Goal: Task Accomplishment & Management: Use online tool/utility

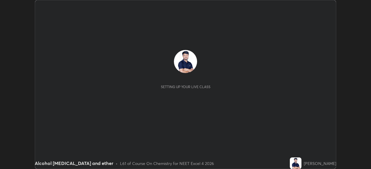
scroll to position [169, 371]
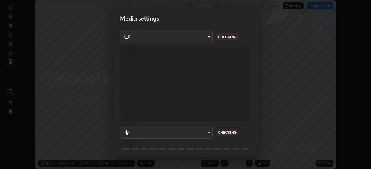
type input "aa36e69ab0c88cc8f992b177efc0368f24d8e8c052c335078adb188e95c7aa57"
type input "default"
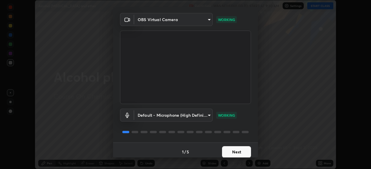
scroll to position [21, 0]
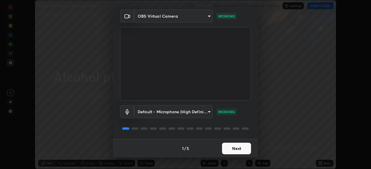
click at [239, 149] on button "Next" at bounding box center [236, 149] width 29 height 12
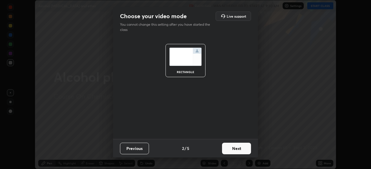
scroll to position [0, 0]
click at [239, 150] on button "Next" at bounding box center [236, 149] width 29 height 12
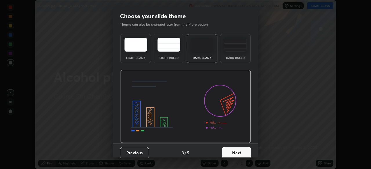
click at [240, 53] on div "Dark Ruled" at bounding box center [235, 48] width 31 height 29
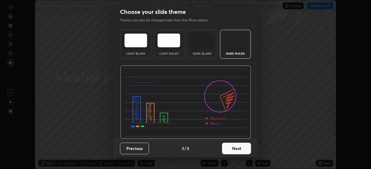
click at [237, 153] on button "Next" at bounding box center [236, 149] width 29 height 12
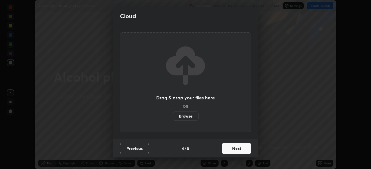
scroll to position [0, 0]
click at [241, 151] on button "Next" at bounding box center [236, 149] width 29 height 12
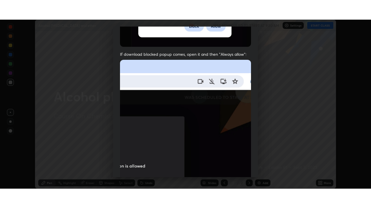
scroll to position [139, 0]
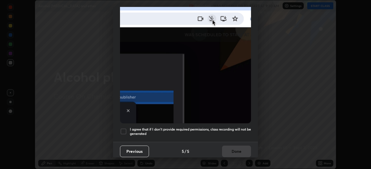
click at [122, 130] on div at bounding box center [123, 131] width 7 height 7
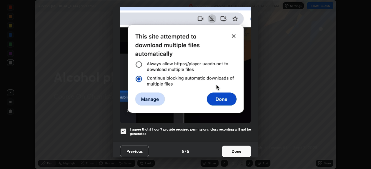
click at [237, 151] on button "Done" at bounding box center [236, 152] width 29 height 12
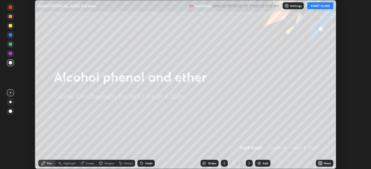
click at [317, 6] on button "START CLASS" at bounding box center [320, 5] width 26 height 7
click at [323, 164] on div "More" at bounding box center [326, 163] width 7 height 3
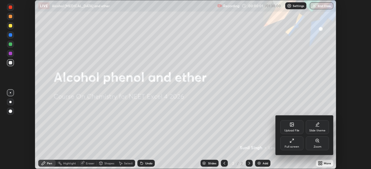
click at [294, 143] on div "Full screen" at bounding box center [291, 144] width 23 height 14
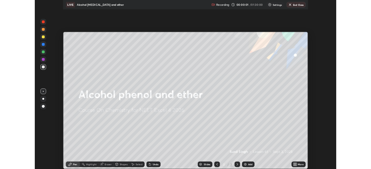
scroll to position [208, 371]
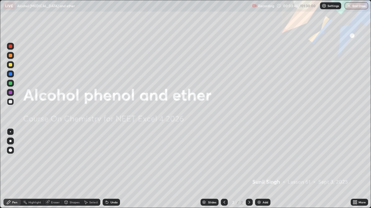
click at [265, 169] on div "Add" at bounding box center [262, 202] width 15 height 7
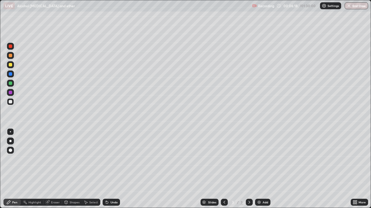
click at [10, 102] on div at bounding box center [10, 101] width 3 height 3
click at [110, 169] on div "Undo" at bounding box center [113, 202] width 7 height 3
click at [108, 169] on div "Undo" at bounding box center [110, 202] width 17 height 7
click at [109, 169] on div "Undo" at bounding box center [110, 202] width 17 height 7
click at [261, 169] on div "Add" at bounding box center [262, 202] width 15 height 7
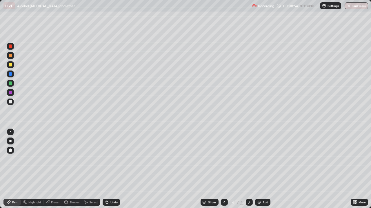
click at [114, 169] on div "Undo" at bounding box center [113, 202] width 7 height 3
click at [116, 169] on div "Undo" at bounding box center [113, 202] width 7 height 3
click at [119, 169] on div "Undo" at bounding box center [110, 202] width 17 height 7
click at [111, 169] on div "Undo" at bounding box center [113, 202] width 7 height 3
click at [114, 169] on div "Undo" at bounding box center [113, 202] width 7 height 3
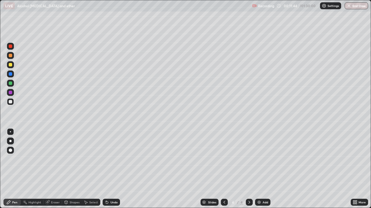
click at [259, 169] on img at bounding box center [258, 202] width 5 height 5
click at [112, 169] on div "Undo" at bounding box center [113, 202] width 7 height 3
click at [111, 169] on div "Undo" at bounding box center [113, 202] width 7 height 3
click at [108, 169] on icon at bounding box center [107, 202] width 5 height 5
click at [111, 169] on div "Undo" at bounding box center [113, 202] width 7 height 3
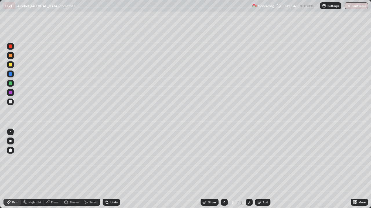
click at [108, 169] on div "Undo" at bounding box center [110, 202] width 17 height 7
click at [111, 169] on div "Undo" at bounding box center [113, 202] width 7 height 3
click at [105, 169] on icon at bounding box center [107, 202] width 5 height 5
click at [104, 169] on div "Undo" at bounding box center [110, 202] width 17 height 7
click at [105, 169] on icon at bounding box center [107, 202] width 5 height 5
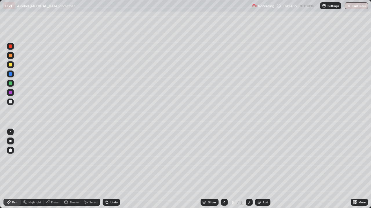
click at [104, 169] on div "Undo" at bounding box center [110, 202] width 17 height 7
click at [105, 169] on div "Undo" at bounding box center [110, 202] width 17 height 7
click at [104, 169] on div "Undo" at bounding box center [110, 202] width 17 height 7
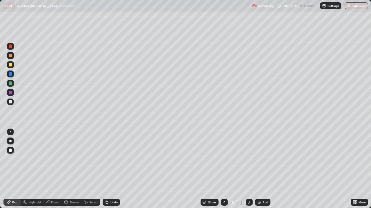
click at [105, 169] on icon at bounding box center [107, 202] width 5 height 5
click at [292, 169] on div "Slides 5 / 5 Add" at bounding box center [235, 203] width 230 height 12
click at [295, 169] on div "Slides 5 / 5 Add" at bounding box center [235, 203] width 230 height 12
click at [54, 169] on div "Eraser" at bounding box center [55, 202] width 9 height 3
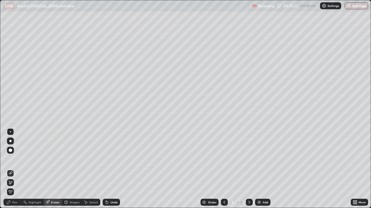
click at [16, 169] on div "Pen" at bounding box center [11, 202] width 17 height 7
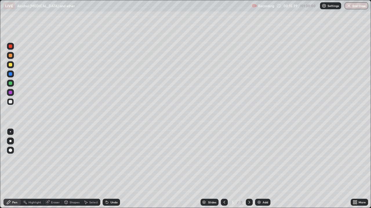
click at [295, 169] on div "Slides 5 / 5 Add" at bounding box center [235, 203] width 230 height 12
click at [291, 169] on div "Slides 5 / 5 Add" at bounding box center [235, 203] width 230 height 12
click at [261, 169] on div "Add" at bounding box center [262, 202] width 15 height 7
click at [259, 169] on img at bounding box center [258, 202] width 5 height 5
click at [54, 169] on div "Eraser" at bounding box center [55, 202] width 9 height 3
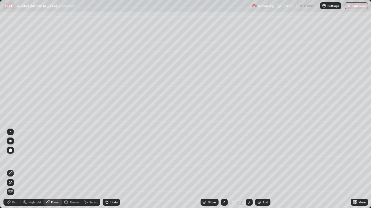
click at [14, 169] on div "Pen" at bounding box center [14, 202] width 5 height 3
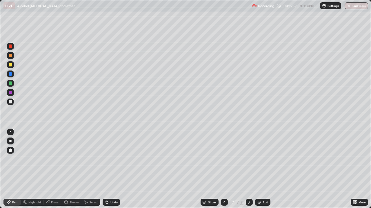
click at [50, 169] on div "Eraser" at bounding box center [52, 202] width 19 height 7
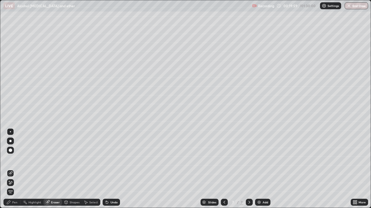
click at [11, 169] on div "Pen" at bounding box center [11, 202] width 17 height 7
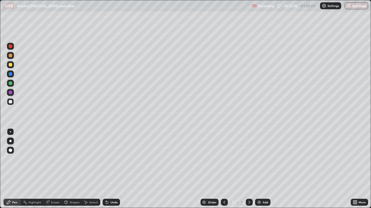
click at [223, 169] on icon at bounding box center [224, 202] width 5 height 5
click at [226, 169] on div at bounding box center [224, 202] width 7 height 7
click at [223, 169] on icon at bounding box center [224, 202] width 5 height 5
click at [226, 169] on div at bounding box center [224, 202] width 7 height 7
click at [248, 169] on icon at bounding box center [249, 202] width 2 height 3
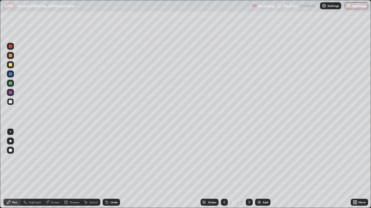
click at [248, 169] on icon at bounding box center [249, 202] width 5 height 5
click at [221, 169] on div at bounding box center [224, 202] width 7 height 7
click at [249, 169] on icon at bounding box center [249, 202] width 5 height 5
click at [248, 169] on icon at bounding box center [249, 202] width 5 height 5
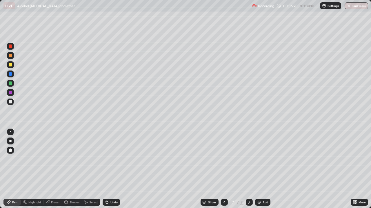
click at [226, 169] on icon at bounding box center [224, 202] width 5 height 5
click at [248, 169] on icon at bounding box center [249, 202] width 5 height 5
click at [111, 169] on div "Undo" at bounding box center [110, 202] width 17 height 7
click at [59, 169] on div "Eraser" at bounding box center [52, 203] width 19 height 12
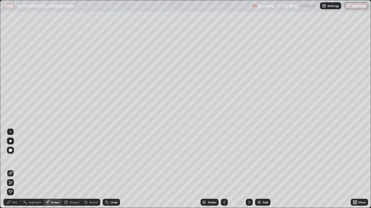
click at [110, 169] on div "Undo" at bounding box center [113, 202] width 7 height 3
click at [111, 169] on div "Undo" at bounding box center [113, 202] width 7 height 3
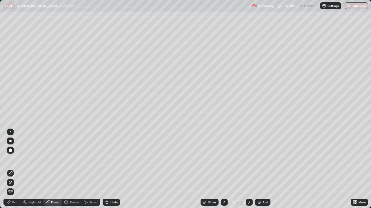
click at [14, 169] on div "Pen" at bounding box center [14, 202] width 5 height 3
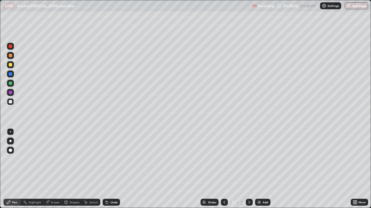
click at [111, 169] on div "Undo" at bounding box center [110, 202] width 17 height 7
click at [116, 169] on div "Undo" at bounding box center [110, 202] width 17 height 7
click at [264, 169] on div "Add" at bounding box center [265, 202] width 6 height 3
click at [261, 169] on div "Add" at bounding box center [262, 202] width 15 height 7
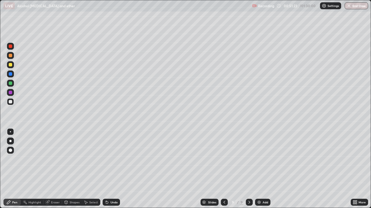
click at [109, 169] on div "Undo" at bounding box center [110, 202] width 17 height 7
click at [10, 104] on div at bounding box center [10, 101] width 7 height 7
click at [109, 169] on div "Undo" at bounding box center [110, 202] width 17 height 7
click at [10, 65] on div at bounding box center [10, 64] width 3 height 3
click at [108, 169] on icon at bounding box center [107, 202] width 5 height 5
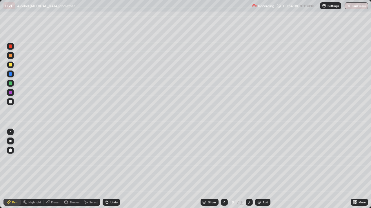
click at [112, 169] on div "Undo" at bounding box center [113, 202] width 7 height 3
click at [9, 100] on div at bounding box center [10, 101] width 7 height 7
click at [76, 169] on div "Shapes" at bounding box center [72, 203] width 20 height 12
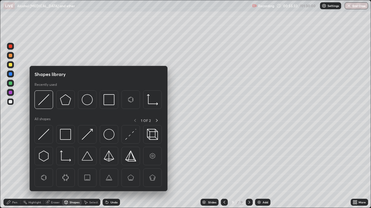
click at [14, 159] on div at bounding box center [10, 119] width 9 height 155
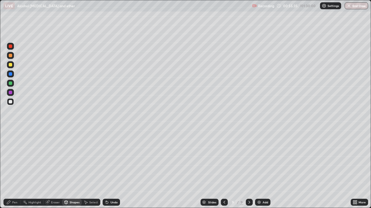
click at [71, 169] on div "Shapes" at bounding box center [72, 203] width 20 height 12
click at [111, 169] on div "Undo" at bounding box center [113, 202] width 7 height 3
click at [114, 169] on div "Undo" at bounding box center [113, 202] width 7 height 3
click at [12, 169] on div "Pen" at bounding box center [11, 202] width 17 height 7
click at [115, 169] on div "Undo" at bounding box center [113, 202] width 7 height 3
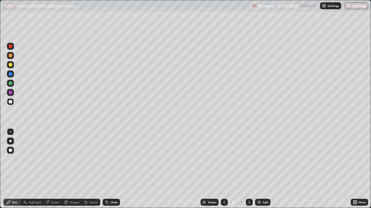
click at [111, 169] on div "Undo" at bounding box center [113, 202] width 7 height 3
click at [114, 169] on div "Undo" at bounding box center [113, 202] width 7 height 3
click at [115, 169] on div "Undo" at bounding box center [110, 202] width 17 height 7
click at [113, 169] on div "Undo" at bounding box center [113, 202] width 7 height 3
click at [112, 169] on div "Undo" at bounding box center [113, 202] width 7 height 3
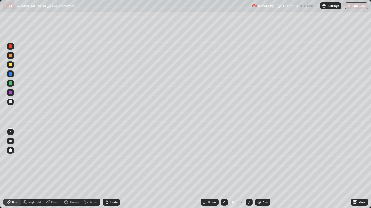
click at [115, 169] on div "Undo" at bounding box center [110, 202] width 17 height 7
click at [116, 169] on div "Undo" at bounding box center [113, 202] width 7 height 3
click at [118, 169] on div "Undo" at bounding box center [110, 202] width 17 height 7
click at [117, 169] on div "Undo" at bounding box center [110, 202] width 17 height 7
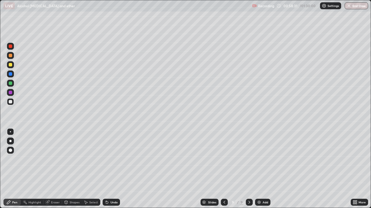
click at [116, 169] on div "Undo" at bounding box center [110, 202] width 17 height 7
click at [117, 169] on div "Undo" at bounding box center [110, 202] width 17 height 7
click at [116, 169] on div "Undo" at bounding box center [110, 202] width 17 height 7
click at [116, 169] on div "Undo" at bounding box center [113, 202] width 7 height 3
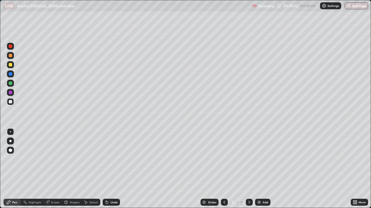
click at [116, 169] on div "Undo" at bounding box center [113, 202] width 7 height 3
click at [116, 169] on div "Undo" at bounding box center [110, 202] width 17 height 7
click at [115, 169] on div "Undo" at bounding box center [110, 202] width 17 height 7
click at [114, 169] on div "Undo" at bounding box center [113, 202] width 7 height 3
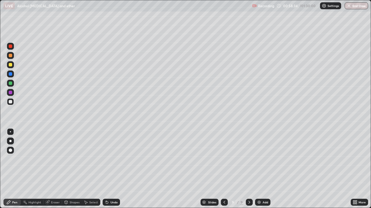
click at [113, 169] on div "Undo" at bounding box center [113, 202] width 7 height 3
click at [111, 169] on div "Undo" at bounding box center [113, 202] width 7 height 3
click at [112, 169] on div "Undo" at bounding box center [113, 202] width 7 height 3
click at [113, 169] on div "Undo" at bounding box center [110, 202] width 17 height 7
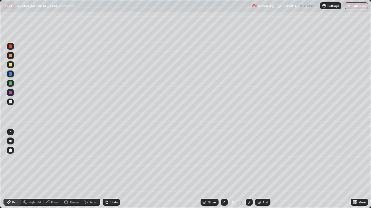
click at [114, 169] on div "Undo" at bounding box center [110, 202] width 17 height 7
click at [116, 169] on div "Undo" at bounding box center [110, 202] width 17 height 7
click at [262, 169] on div "Add" at bounding box center [265, 202] width 6 height 3
click at [112, 169] on div "Undo" at bounding box center [113, 202] width 7 height 3
click at [109, 169] on div "Undo" at bounding box center [110, 202] width 17 height 7
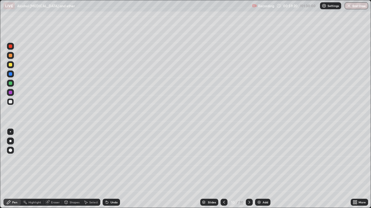
click at [109, 169] on div "Undo" at bounding box center [110, 202] width 17 height 7
click at [113, 169] on div "Undo" at bounding box center [113, 202] width 7 height 3
click at [112, 169] on div "Undo" at bounding box center [110, 202] width 17 height 7
click at [115, 169] on div "Undo" at bounding box center [110, 202] width 17 height 7
click at [115, 169] on div "Undo" at bounding box center [113, 202] width 7 height 3
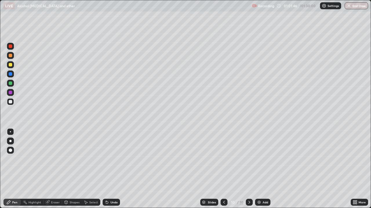
click at [113, 169] on div "Undo" at bounding box center [110, 202] width 17 height 7
click at [114, 169] on div "Undo" at bounding box center [110, 202] width 17 height 7
click at [116, 169] on div "Undo" at bounding box center [110, 202] width 17 height 7
click at [117, 169] on div "Undo" at bounding box center [110, 202] width 17 height 7
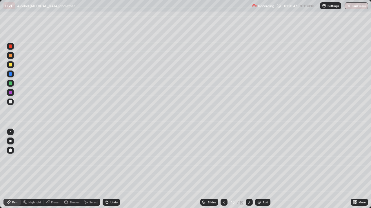
click at [118, 169] on div "Undo" at bounding box center [110, 202] width 17 height 7
click at [119, 169] on div "Undo" at bounding box center [110, 202] width 17 height 7
click at [112, 169] on div "Undo" at bounding box center [113, 202] width 7 height 3
click at [111, 169] on div "Undo" at bounding box center [113, 202] width 7 height 3
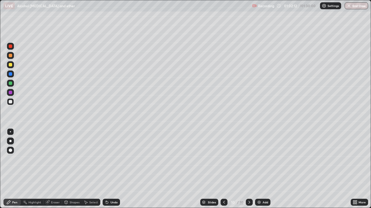
click at [111, 169] on div "Undo" at bounding box center [113, 202] width 7 height 3
click at [112, 169] on div "Undo" at bounding box center [113, 202] width 7 height 3
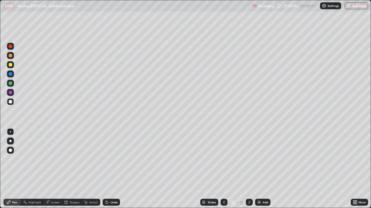
click at [111, 169] on div "Undo" at bounding box center [113, 202] width 7 height 3
click at [49, 169] on icon at bounding box center [47, 202] width 5 height 5
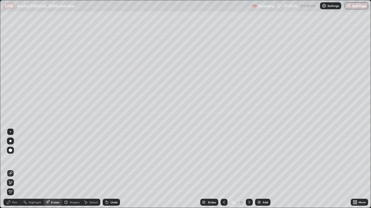
click at [16, 169] on div "Pen" at bounding box center [14, 202] width 5 height 3
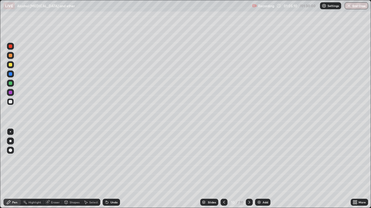
click at [259, 169] on img at bounding box center [258, 202] width 5 height 5
click at [110, 169] on div "Undo" at bounding box center [110, 202] width 17 height 7
click at [110, 169] on div "Undo" at bounding box center [113, 202] width 7 height 3
click at [109, 169] on div "Undo" at bounding box center [110, 202] width 17 height 7
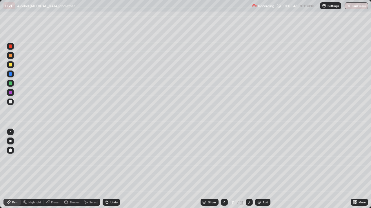
click at [109, 169] on div "Undo" at bounding box center [110, 202] width 17 height 7
click at [108, 169] on div "Undo" at bounding box center [110, 202] width 17 height 7
click at [113, 169] on div "Undo" at bounding box center [113, 202] width 7 height 3
click at [10, 103] on div at bounding box center [10, 101] width 3 height 3
click at [110, 169] on div "Undo" at bounding box center [110, 202] width 17 height 7
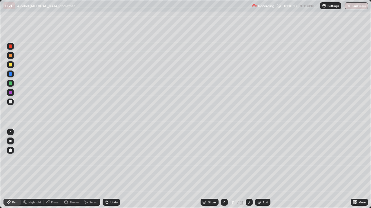
click at [266, 169] on div "Add" at bounding box center [265, 202] width 6 height 3
click at [48, 169] on icon at bounding box center [47, 203] width 4 height 4
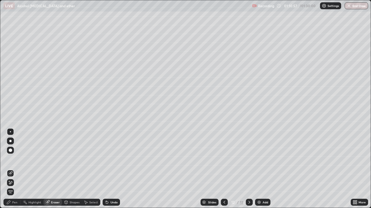
click at [8, 169] on icon at bounding box center [8, 202] width 5 height 5
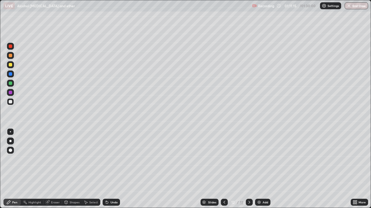
click at [109, 169] on div "Undo" at bounding box center [110, 202] width 17 height 7
click at [111, 169] on div "Undo" at bounding box center [113, 202] width 7 height 3
click at [112, 169] on div "Undo" at bounding box center [113, 202] width 7 height 3
click at [109, 169] on div "Undo" at bounding box center [110, 202] width 17 height 7
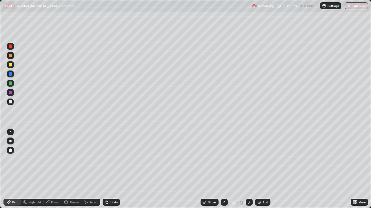
click at [108, 169] on icon at bounding box center [107, 202] width 5 height 5
click at [107, 169] on icon at bounding box center [107, 202] width 5 height 5
click at [262, 169] on div "Add" at bounding box center [265, 202] width 6 height 3
click at [109, 169] on div "Undo" at bounding box center [110, 202] width 17 height 7
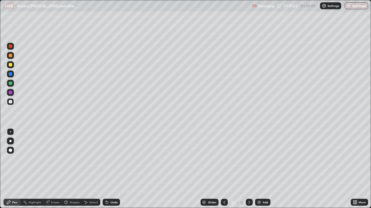
click at [108, 169] on icon at bounding box center [107, 202] width 5 height 5
click at [109, 169] on div "Undo" at bounding box center [110, 202] width 17 height 7
click at [106, 169] on icon at bounding box center [107, 203] width 2 height 2
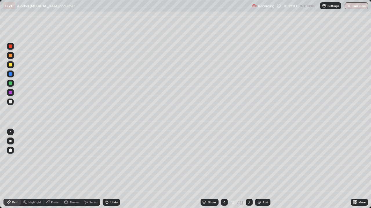
click at [106, 169] on icon at bounding box center [107, 203] width 2 height 2
click at [102, 169] on div "Undo" at bounding box center [110, 202] width 17 height 7
click at [103, 169] on div "Undo" at bounding box center [110, 202] width 17 height 7
click at [111, 169] on div "Undo" at bounding box center [110, 202] width 17 height 7
click at [112, 169] on div "Undo" at bounding box center [113, 202] width 7 height 3
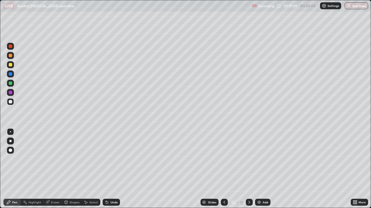
click at [112, 169] on div "Undo" at bounding box center [113, 202] width 7 height 3
click at [110, 169] on div "Undo" at bounding box center [110, 202] width 17 height 7
click at [10, 65] on div at bounding box center [10, 64] width 3 height 3
click at [111, 169] on div "Undo" at bounding box center [110, 202] width 17 height 7
click at [114, 169] on div "Undo" at bounding box center [113, 202] width 7 height 3
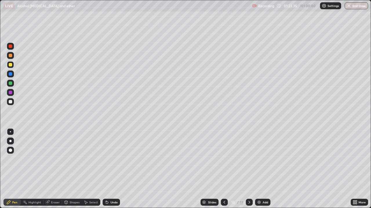
click at [50, 169] on div "Eraser" at bounding box center [52, 202] width 19 height 7
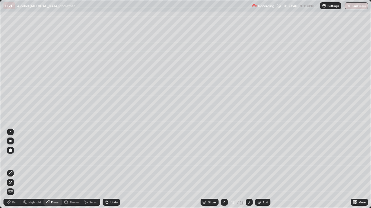
click at [14, 169] on div "Pen" at bounding box center [11, 202] width 17 height 7
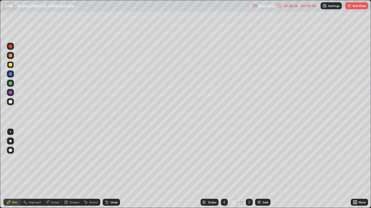
click at [354, 8] on button "End Class" at bounding box center [356, 5] width 23 height 7
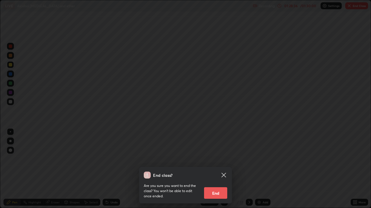
click at [212, 169] on button "End" at bounding box center [215, 194] width 23 height 12
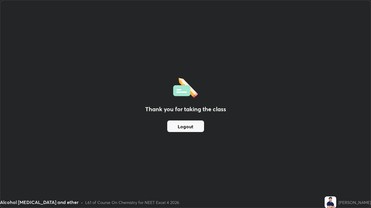
click at [186, 130] on button "Logout" at bounding box center [185, 127] width 37 height 12
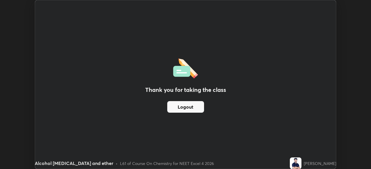
scroll to position [28780, 28579]
